Goal: Transaction & Acquisition: Book appointment/travel/reservation

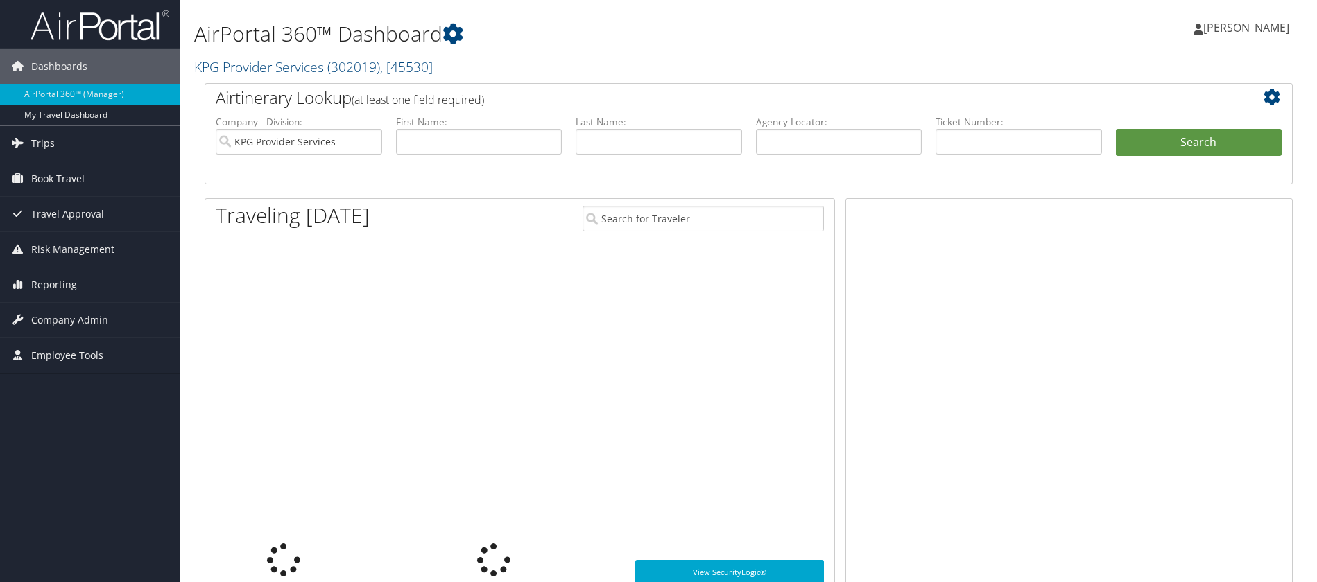
click at [53, 177] on span "Book Travel" at bounding box center [57, 179] width 53 height 35
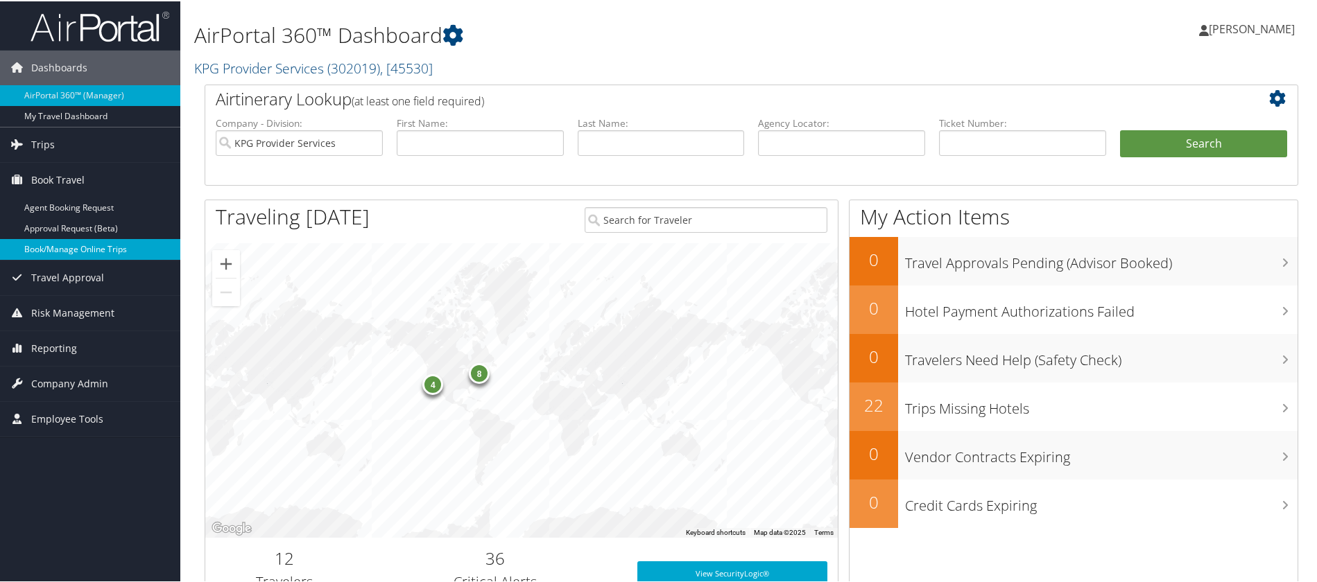
click at [75, 250] on link "Book/Manage Online Trips" at bounding box center [90, 248] width 180 height 21
